Goal: Information Seeking & Learning: Check status

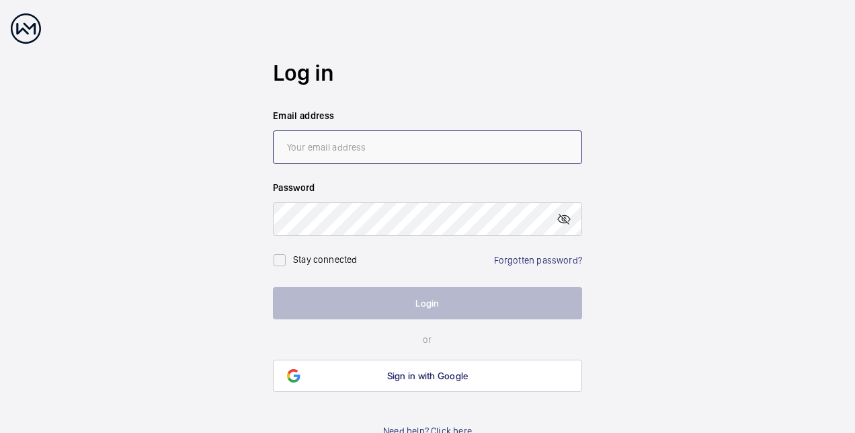
click at [356, 156] on input "email" at bounding box center [427, 147] width 309 height 34
type input "loren.edwardsjones@cbre.com"
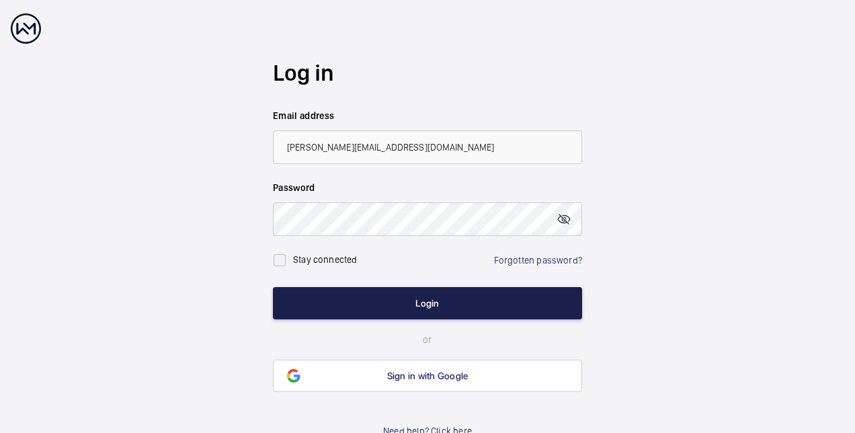
click at [402, 315] on button "Login" at bounding box center [427, 303] width 309 height 32
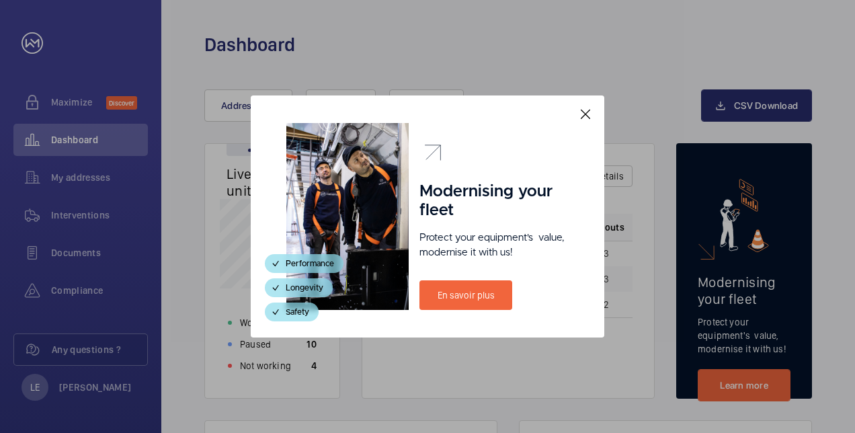
click at [598, 114] on div "Modernising your fleet Protect your equipment's  value, modernise it with us! E…" at bounding box center [428, 216] width 354 height 242
click at [580, 112] on mat-icon at bounding box center [586, 114] width 16 height 16
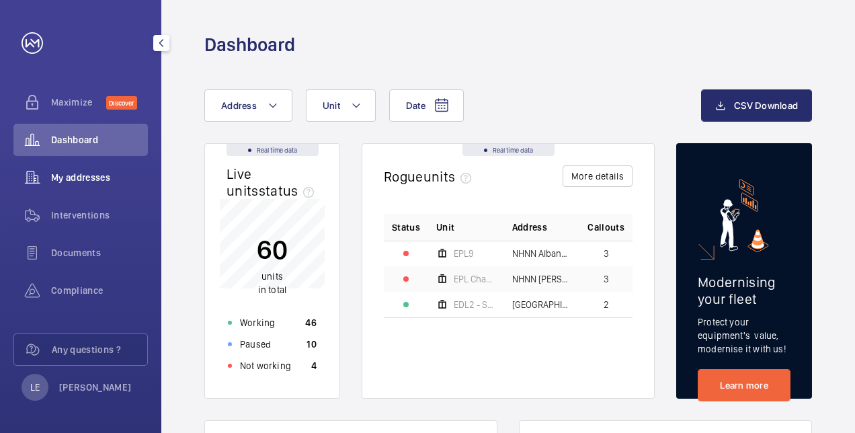
click at [97, 180] on span "My addresses" at bounding box center [99, 177] width 97 height 13
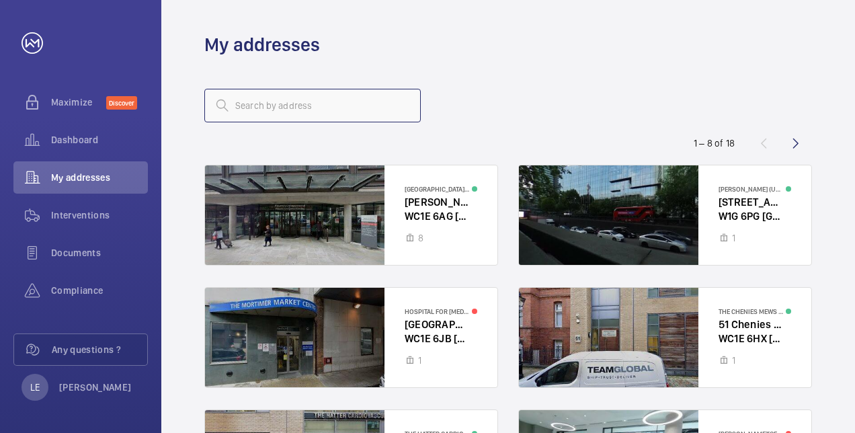
click at [340, 107] on input "text" at bounding box center [312, 106] width 217 height 34
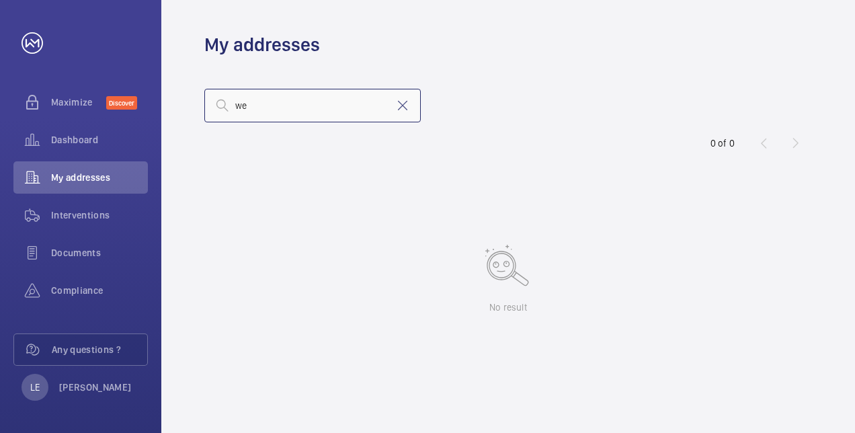
type input "[PERSON_NAME]"
click at [336, 106] on input "[PERSON_NAME]" at bounding box center [312, 106] width 217 height 34
click at [639, 139] on wm-front-address-list "0 of 0 No result" at bounding box center [508, 245] width 694 height 376
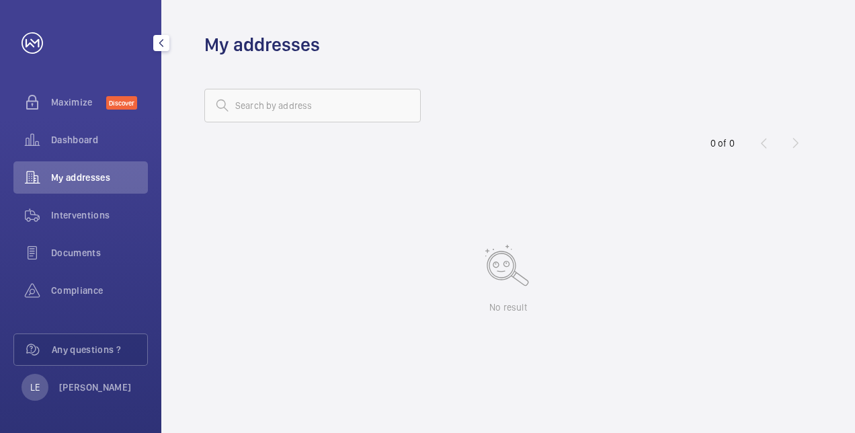
click at [46, 156] on div "Dashboard" at bounding box center [80, 143] width 134 height 38
click at [55, 177] on span "My addresses" at bounding box center [99, 177] width 97 height 13
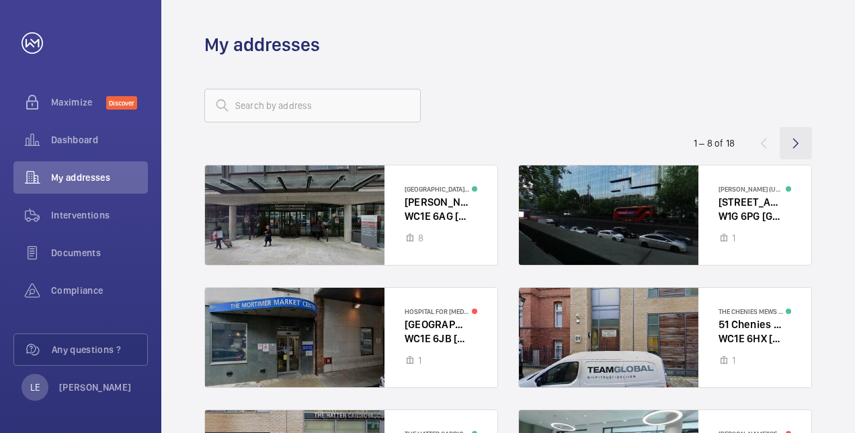
click at [789, 145] on wm-front-icon-button at bounding box center [796, 143] width 32 height 32
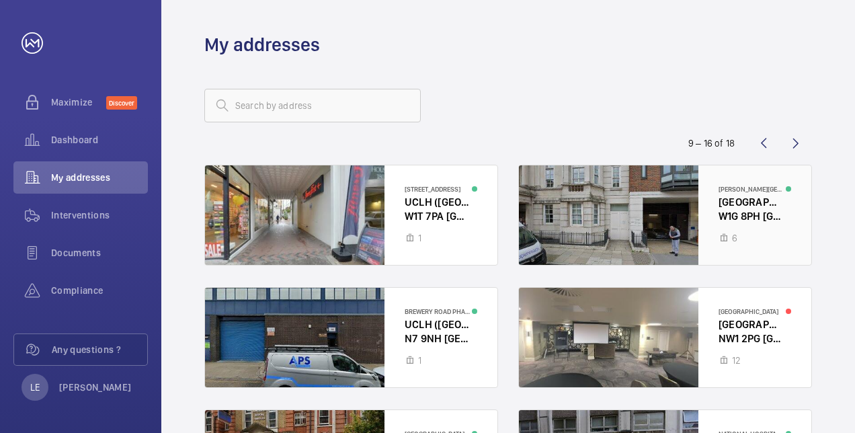
click at [670, 194] on div at bounding box center [665, 215] width 293 height 100
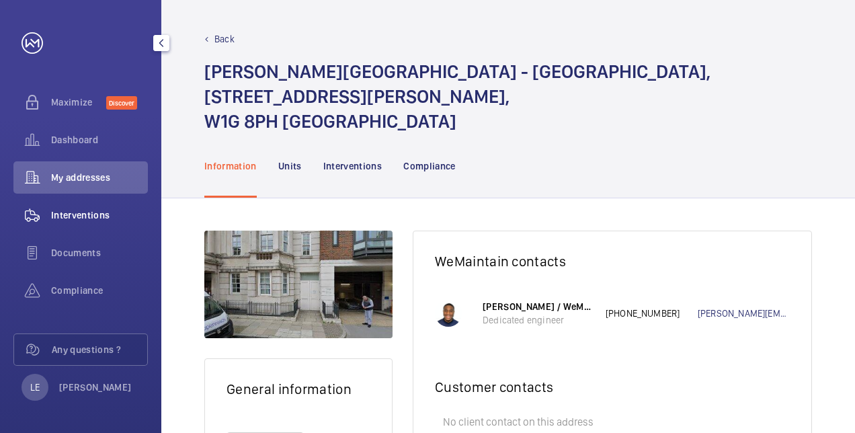
click at [78, 214] on span "Interventions" at bounding box center [99, 214] width 97 height 13
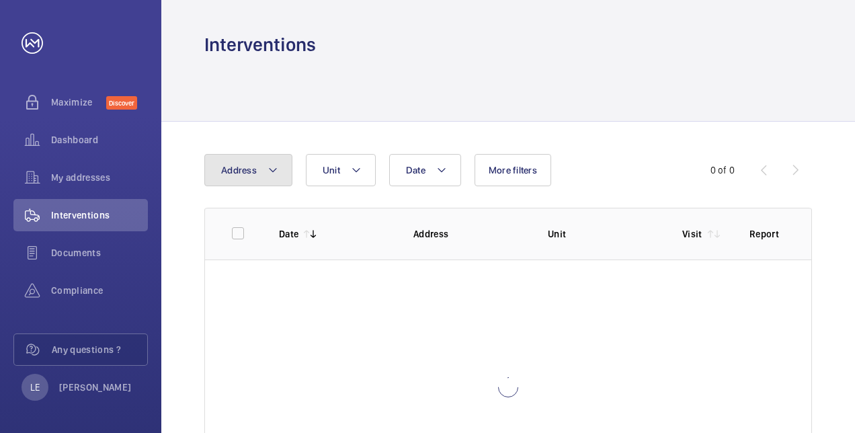
click at [237, 180] on button "Address" at bounding box center [248, 170] width 88 height 32
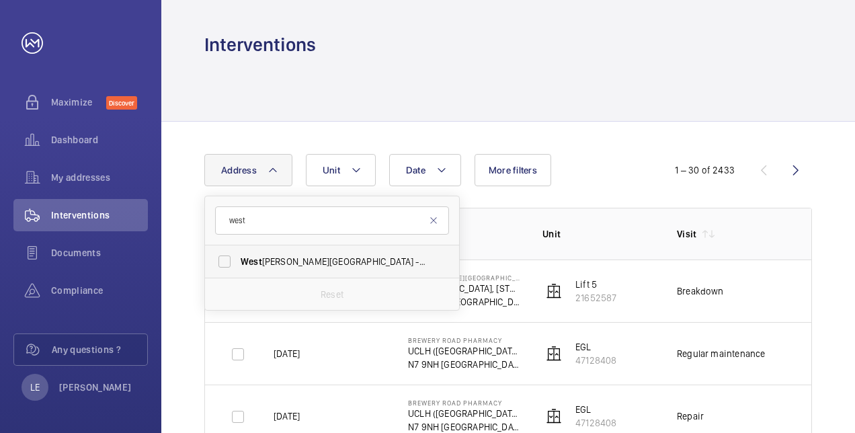
type input "west"
click at [284, 262] on span "[GEOGRAPHIC_DATA][PERSON_NAME] - [GEOGRAPHIC_DATA], [STREET_ADDRESS][PERSON_NAM…" at bounding box center [333, 261] width 185 height 13
click at [227, 255] on label "[GEOGRAPHIC_DATA][PERSON_NAME] - [GEOGRAPHIC_DATA], [STREET_ADDRESS][PERSON_NAM…" at bounding box center [322, 261] width 234 height 32
click at [227, 255] on input "[GEOGRAPHIC_DATA][PERSON_NAME] - [GEOGRAPHIC_DATA], [STREET_ADDRESS][PERSON_NAM…" at bounding box center [224, 261] width 27 height 27
checkbox input "true"
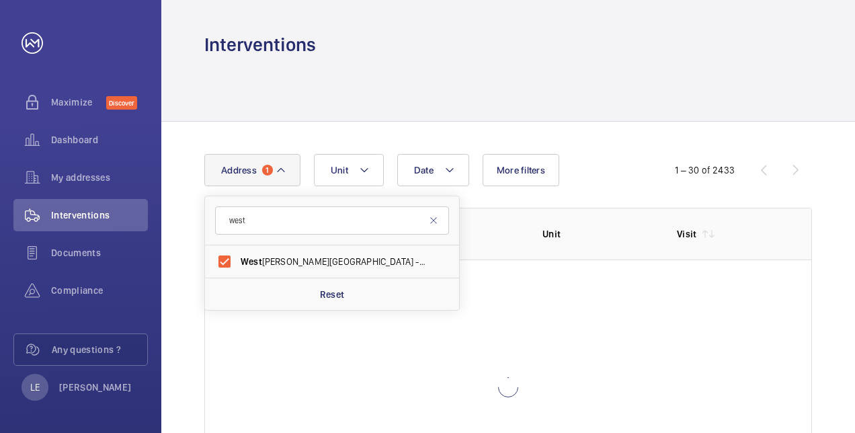
click at [598, 151] on div "Date Address [STREET_ADDRESS][GEOGRAPHIC_DATA][PERSON_NAME][STREET_ADDRESS][PER…" at bounding box center [508, 335] width 694 height 426
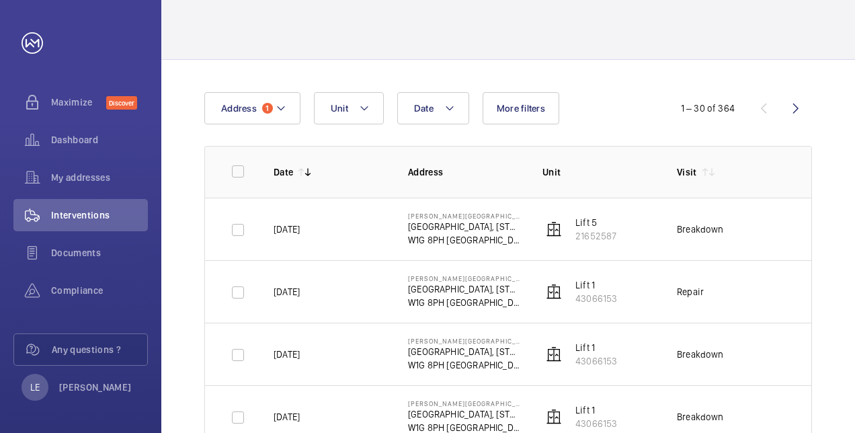
scroll to position [134, 0]
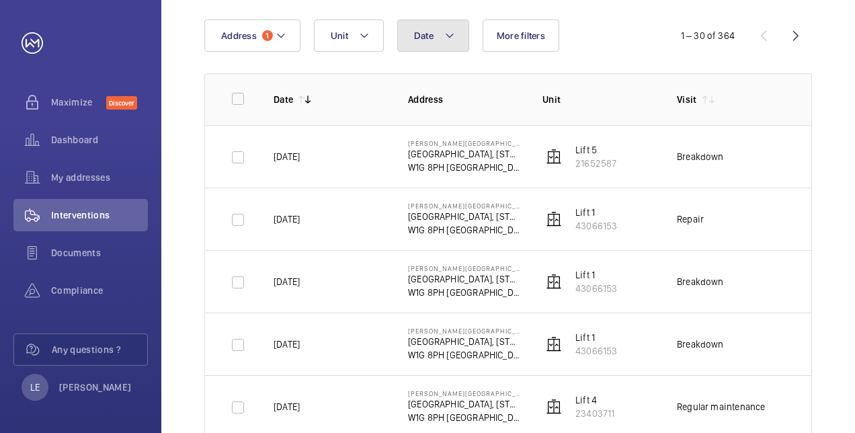
click at [453, 36] on mat-icon at bounding box center [450, 36] width 11 height 16
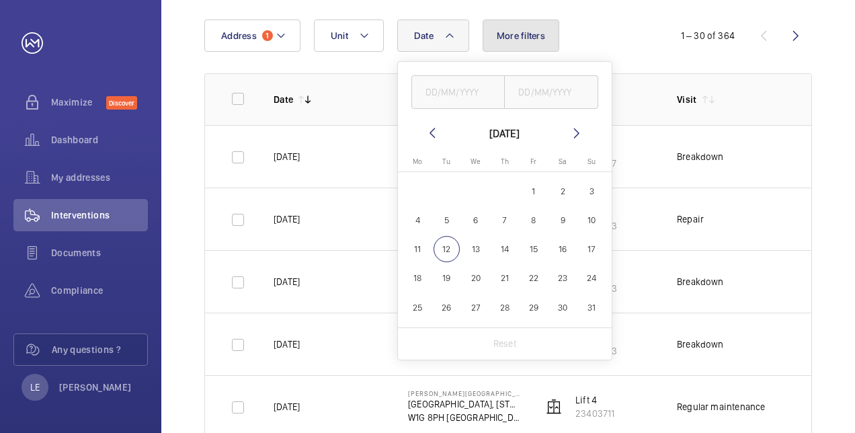
click at [503, 34] on span "More filters" at bounding box center [521, 35] width 48 height 11
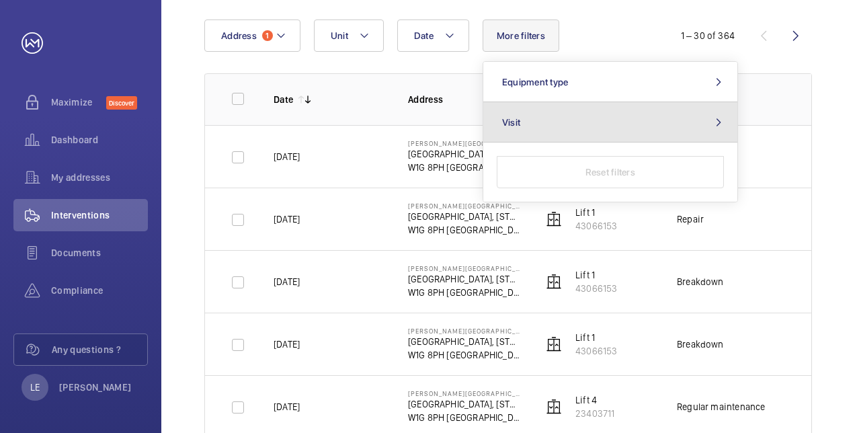
click at [603, 122] on button "Visit" at bounding box center [611, 122] width 254 height 40
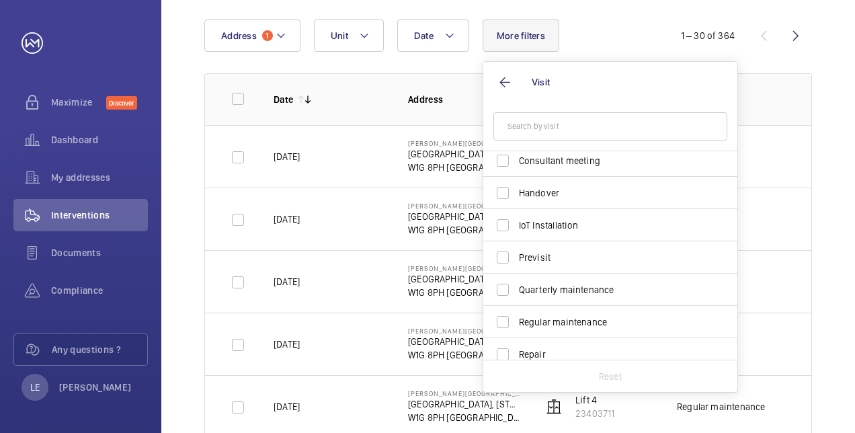
scroll to position [211, 0]
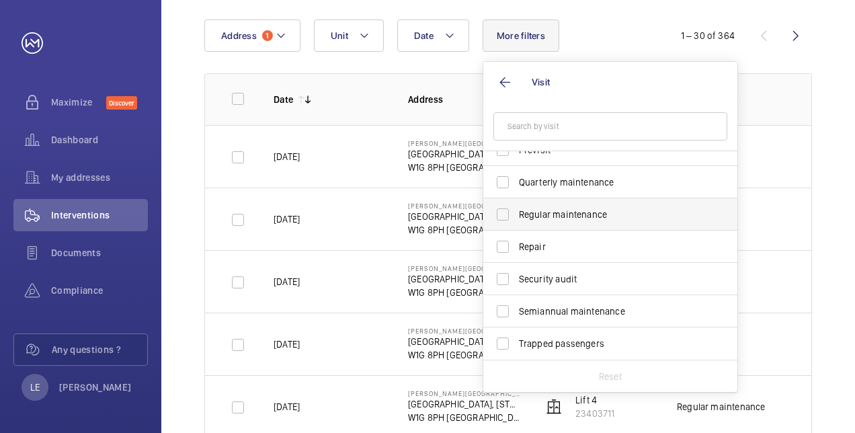
click at [588, 215] on span "Regular maintenance" at bounding box center [611, 214] width 185 height 13
click at [516, 215] on input "Regular maintenance" at bounding box center [503, 214] width 27 height 27
checkbox input "true"
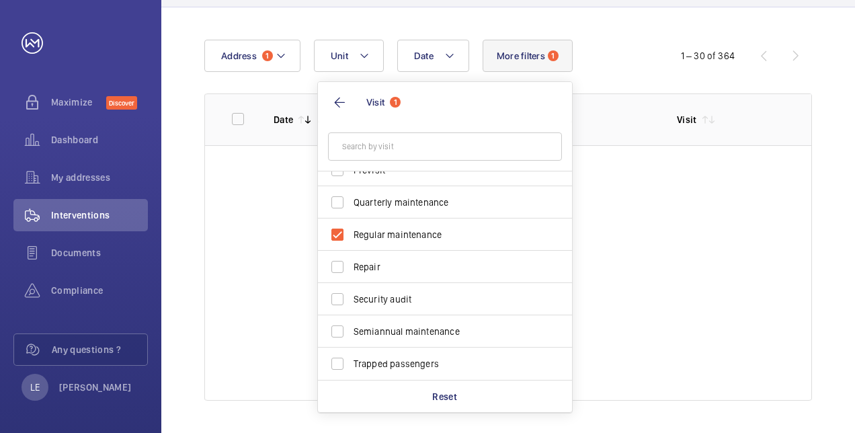
click at [629, 29] on div "Date Address 1 Unit More filters 1 Visit 1 Annual maintenance Breakdown Client …" at bounding box center [508, 220] width 694 height 426
